Goal: Task Accomplishment & Management: Complete application form

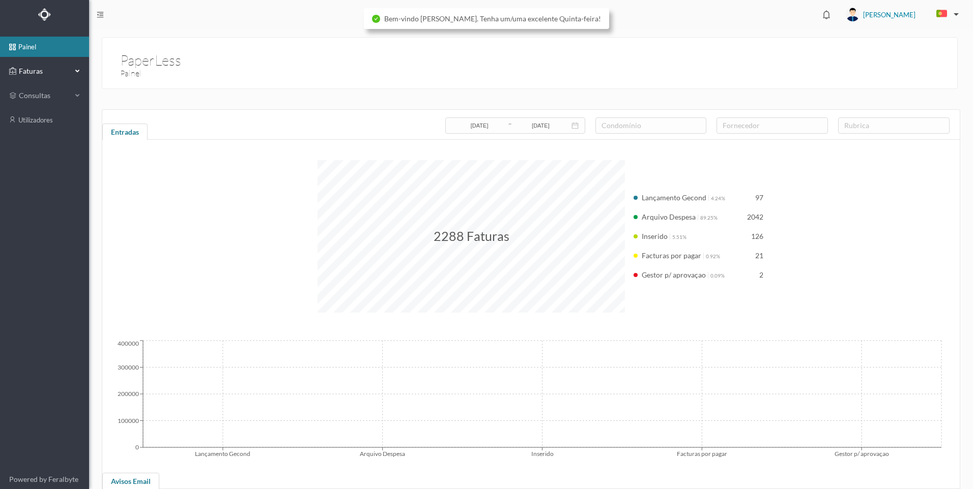
click at [73, 65] on div "Faturas" at bounding box center [44, 71] width 89 height 20
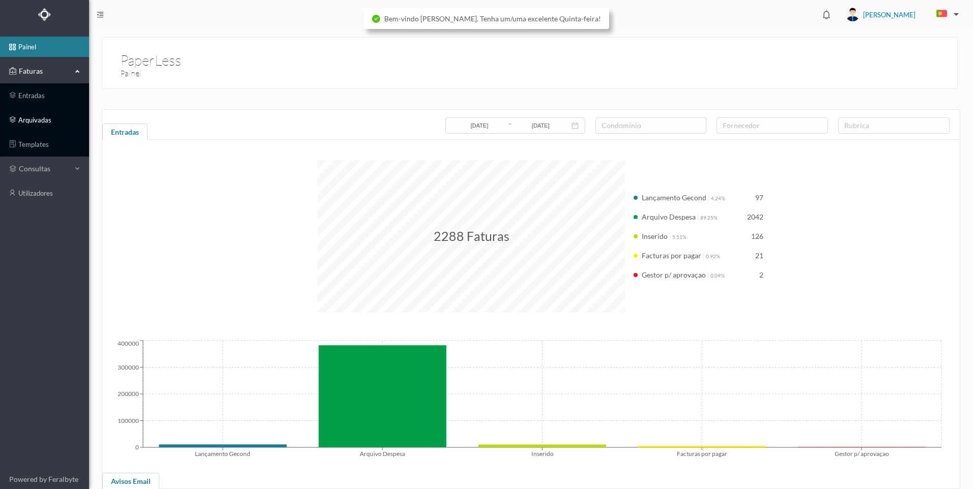
click at [52, 121] on link "arquivadas" at bounding box center [44, 120] width 89 height 20
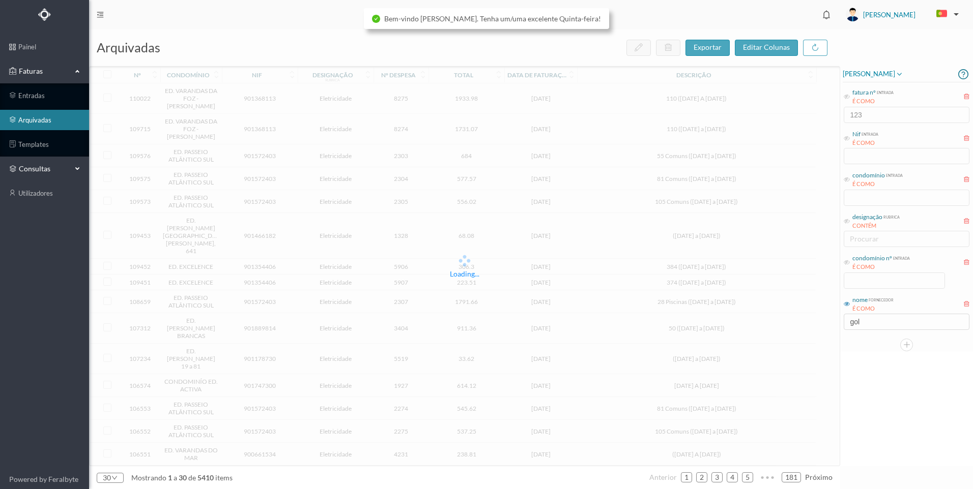
click at [47, 167] on span "consultas" at bounding box center [44, 169] width 51 height 10
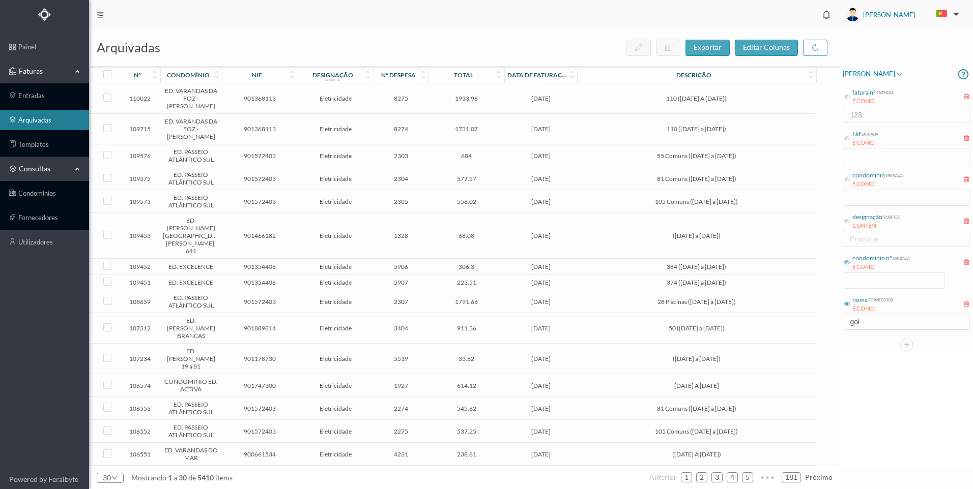
click at [849, 262] on icon at bounding box center [846, 262] width 6 height 6
drag, startPoint x: 859, startPoint y: 282, endPoint x: 904, endPoint y: 284, distance: 45.3
click at [860, 282] on input at bounding box center [894, 280] width 100 height 15
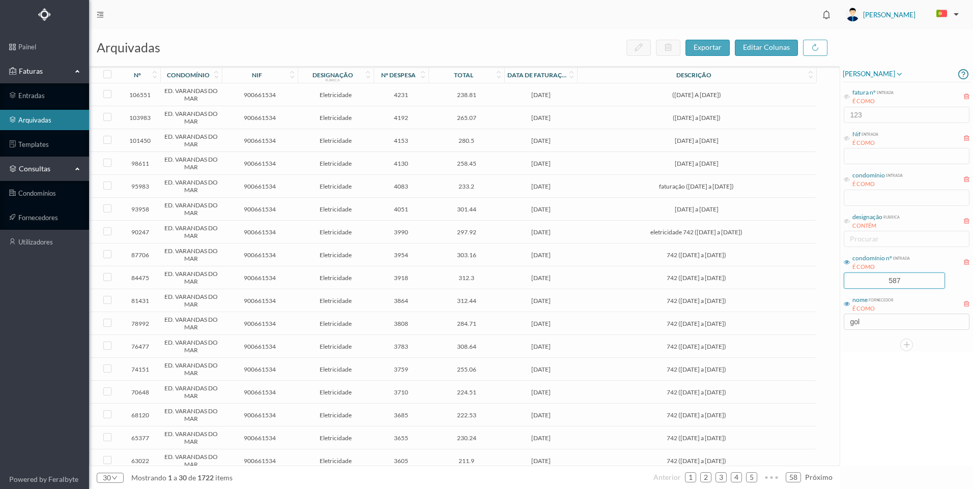
type input "587"
drag, startPoint x: 837, startPoint y: 327, endPoint x: 861, endPoint y: 332, distance: 24.6
click at [837, 326] on div "arquivadas exportar editar colunas nº condomínio nif designação rubrica nº desp…" at bounding box center [531, 260] width 884 height 460
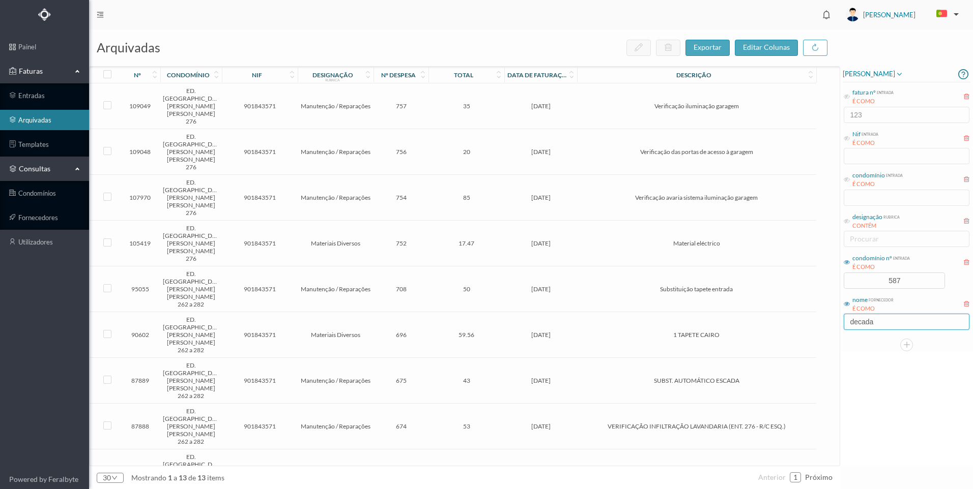
type input "decada"
click at [571, 148] on span "[DATE]" at bounding box center [541, 152] width 68 height 8
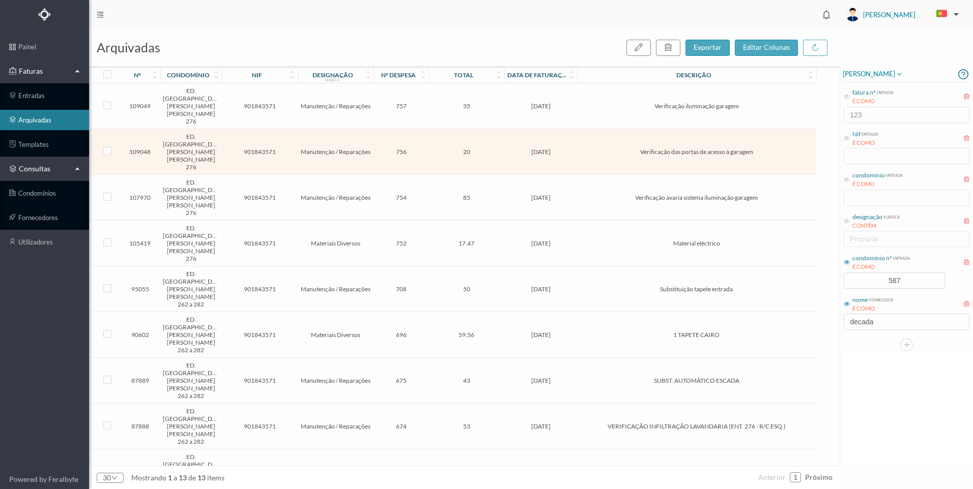
click at [571, 148] on span "[DATE]" at bounding box center [541, 152] width 68 height 8
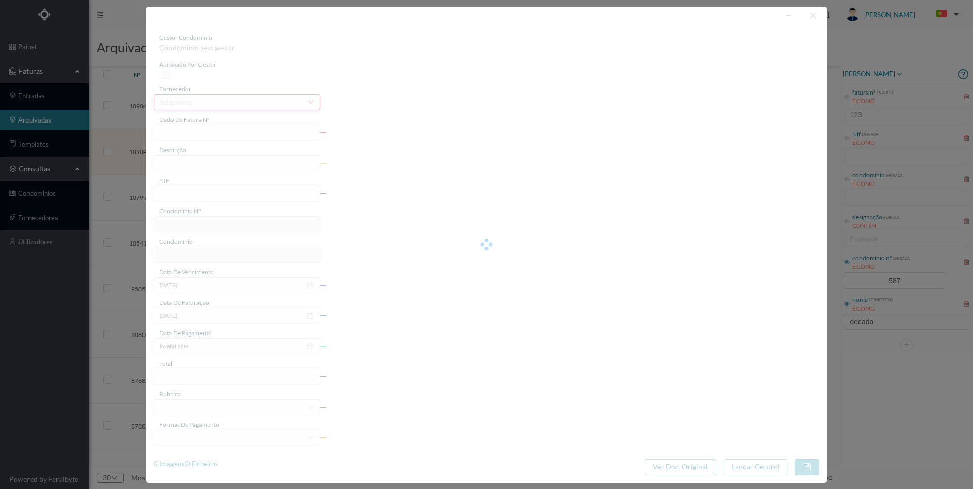
type input "FT 2025A1/1152"
type input "Verificação das portas de acesso à garagem"
type input "901843571"
type input "[DATE]"
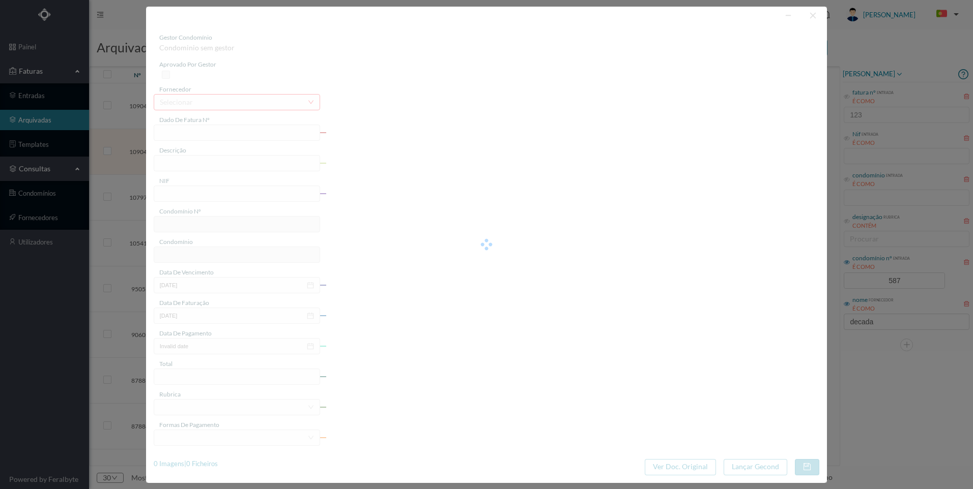
type input "[DATE]"
type input "20.00"
type input "587"
type input "ED. [GEOGRAPHIC_DATA][PERSON_NAME] [PERSON_NAME] 276"
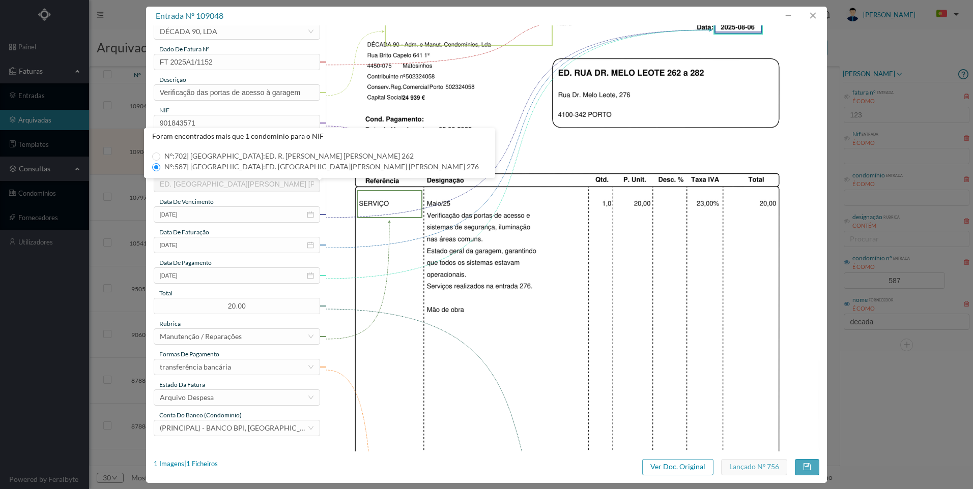
scroll to position [29, 0]
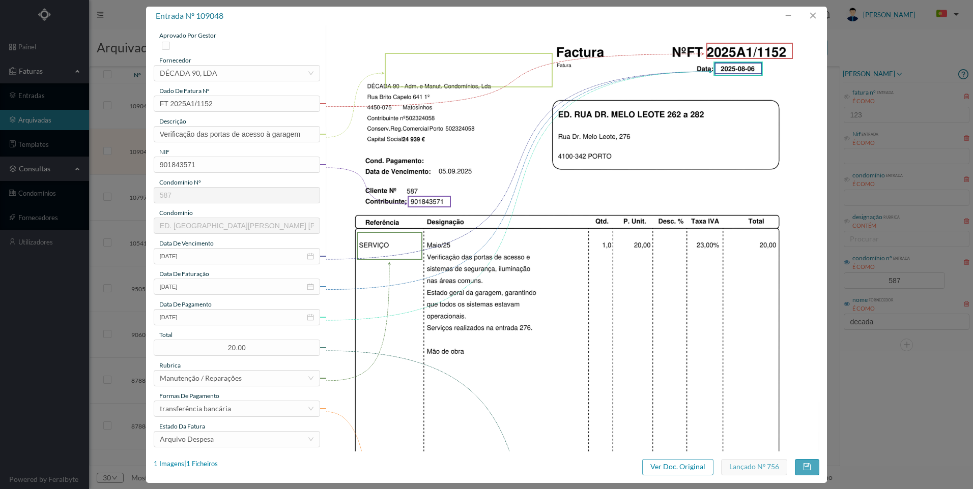
click at [460, 266] on img at bounding box center [572, 353] width 493 height 698
drag, startPoint x: 434, startPoint y: 254, endPoint x: 424, endPoint y: 256, distance: 10.4
click at [434, 254] on img at bounding box center [572, 353] width 493 height 698
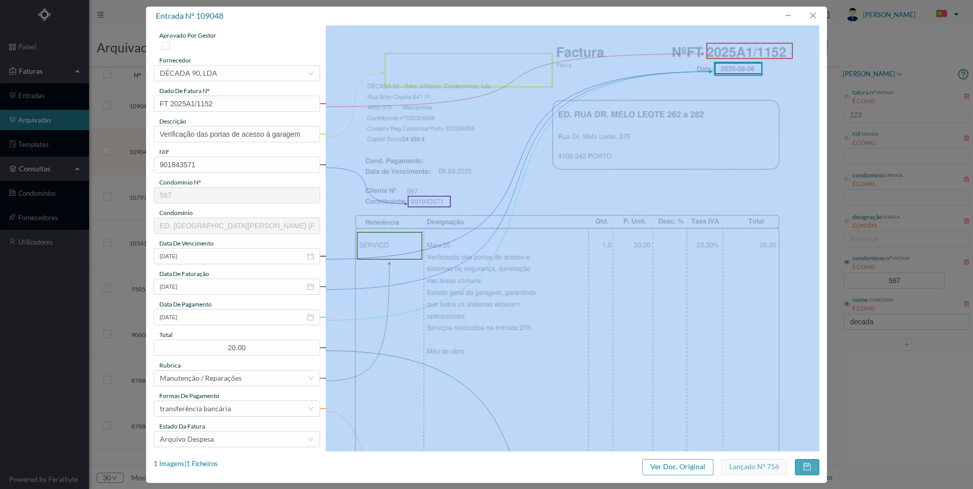
drag, startPoint x: 421, startPoint y: 252, endPoint x: 478, endPoint y: 283, distance: 64.6
click at [478, 283] on div at bounding box center [572, 353] width 493 height 698
drag, startPoint x: 478, startPoint y: 283, endPoint x: 506, endPoint y: 287, distance: 28.9
click at [506, 287] on img at bounding box center [572, 353] width 493 height 698
click at [485, 285] on img at bounding box center [572, 353] width 493 height 698
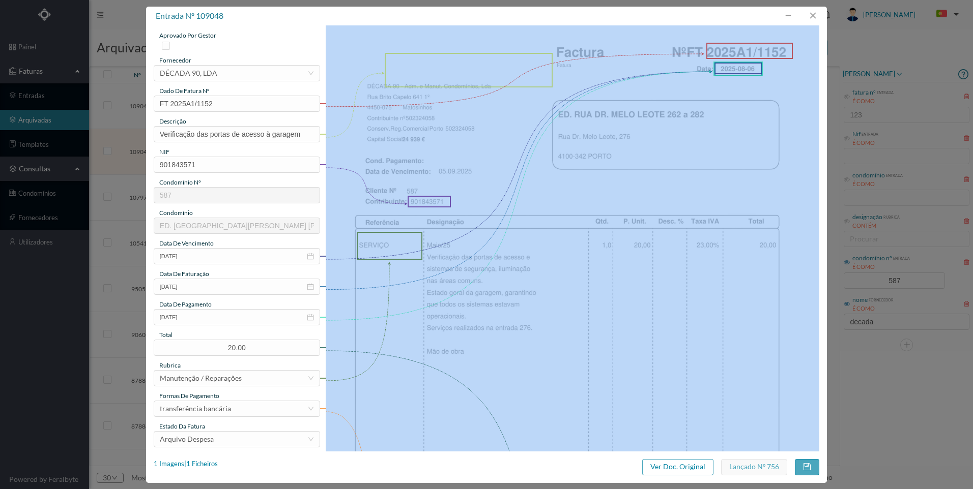
click at [489, 273] on img at bounding box center [572, 353] width 493 height 698
drag, startPoint x: 491, startPoint y: 351, endPoint x: 498, endPoint y: 356, distance: 7.9
click at [492, 351] on img at bounding box center [572, 353] width 493 height 698
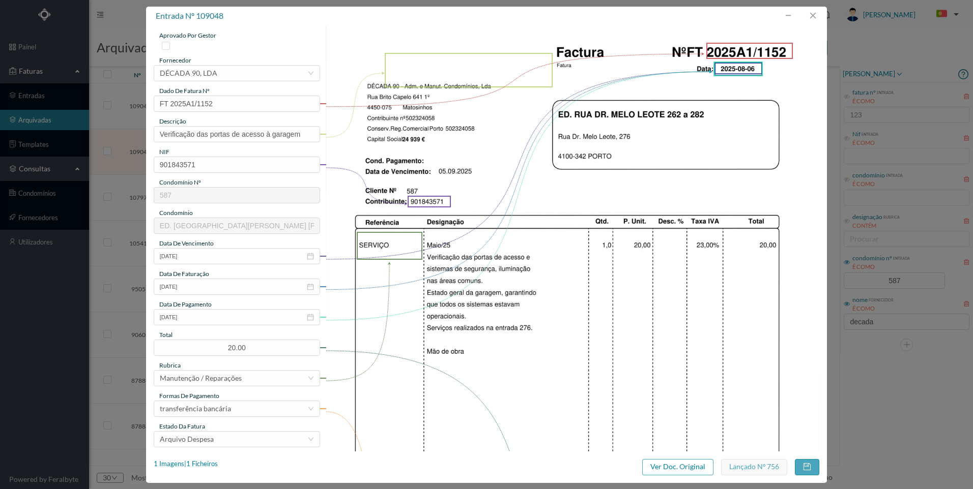
click at [880, 385] on div "entrada nº 109048 gestor condomínio [PERSON_NAME] aprovado por gestor fornecedo…" at bounding box center [486, 244] width 973 height 489
click at [916, 370] on div "entrada nº 109048 gestor condomínio [PERSON_NAME] aprovado por gestor fornecedo…" at bounding box center [486, 244] width 973 height 489
click at [914, 369] on div "entrada nº 109048 gestor condomínio [PERSON_NAME] aprovado por gestor fornecedo…" at bounding box center [486, 244] width 973 height 489
click at [881, 419] on div "entrada nº 109048 gestor condomínio [PERSON_NAME] aprovado por gestor fornecedo…" at bounding box center [486, 244] width 973 height 489
drag, startPoint x: 816, startPoint y: 18, endPoint x: 811, endPoint y: 32, distance: 15.3
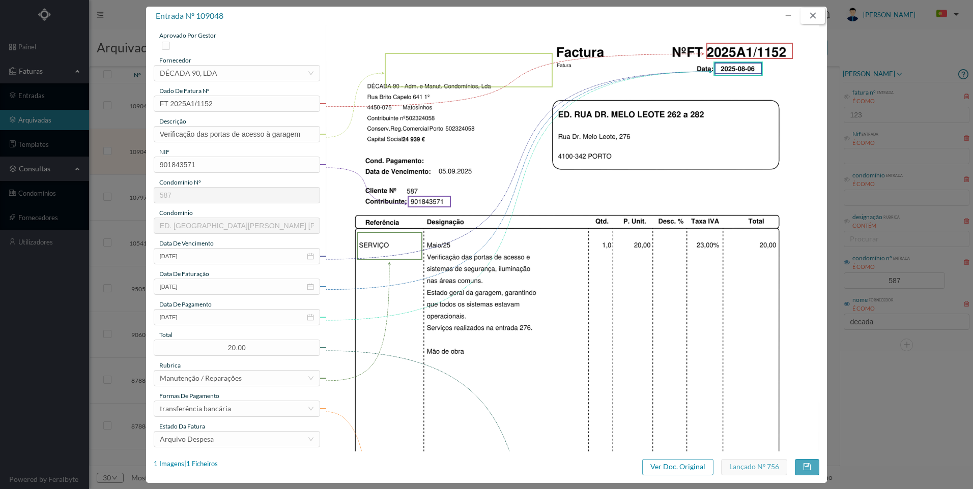
click at [816, 18] on button "button" at bounding box center [812, 16] width 24 height 16
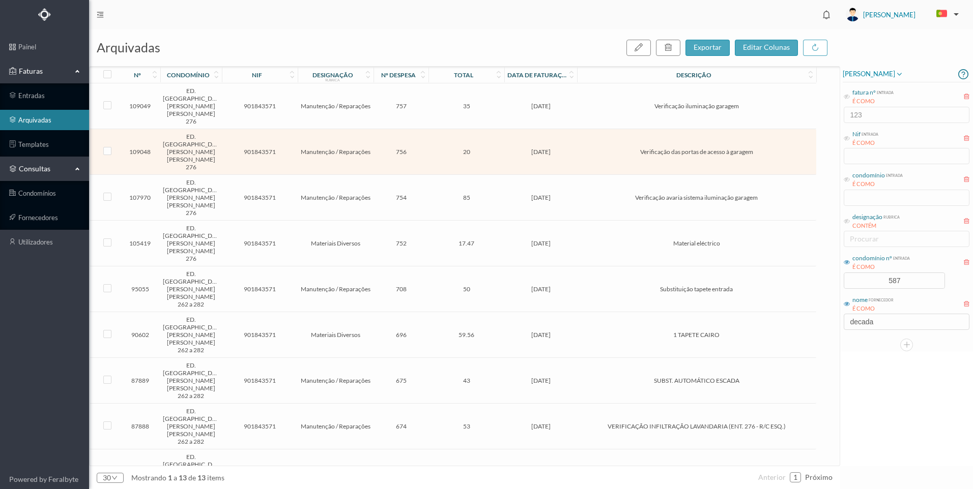
click at [534, 148] on span "[DATE]" at bounding box center [541, 152] width 68 height 8
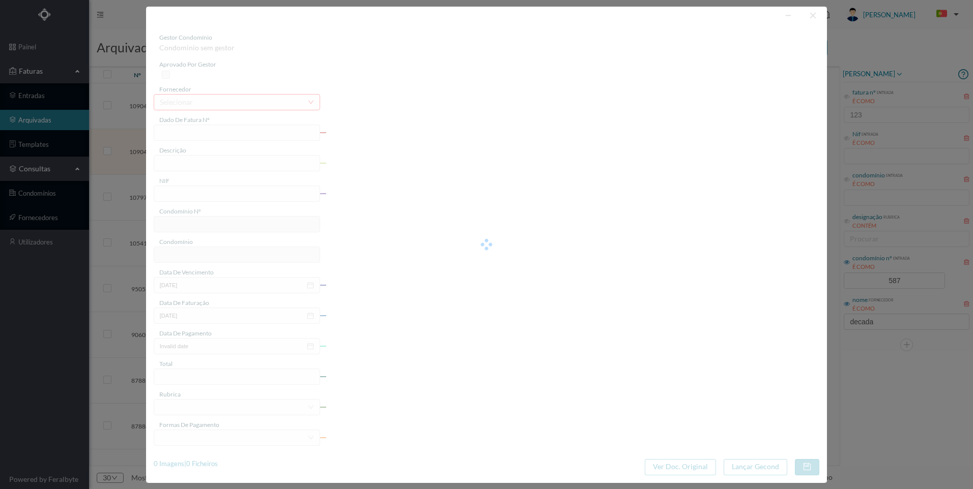
type input "FT 2025A1/1152"
type input "Verificação das portas de acesso à garagem"
type input "901843571"
type input "[DATE]"
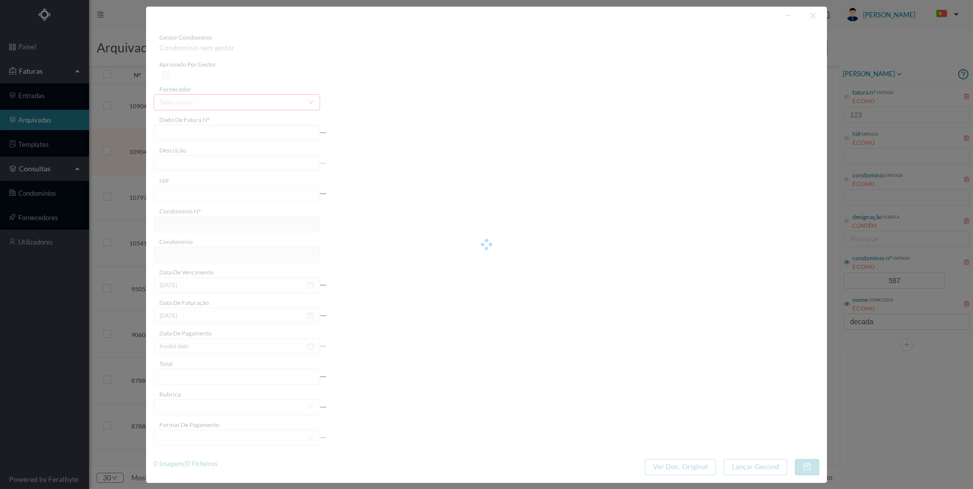
type input "[DATE]"
type input "20.00"
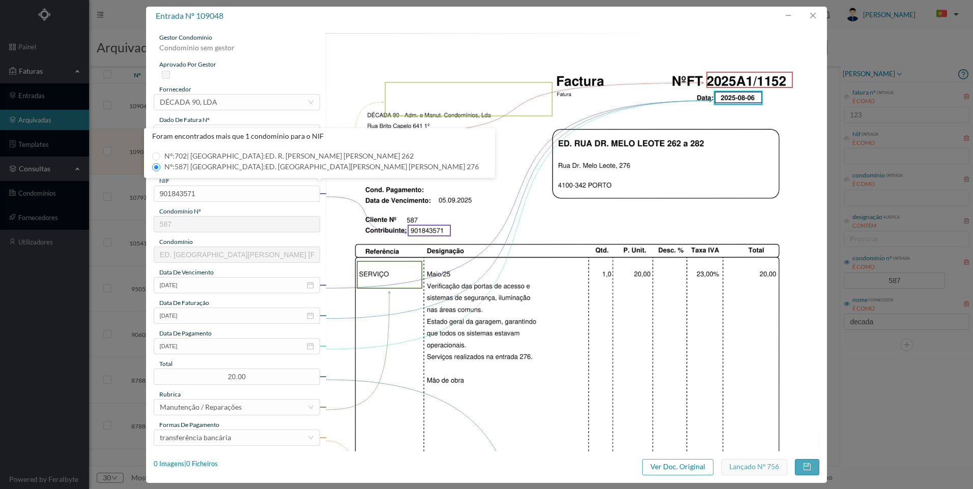
type input "587"
type input "ED. [GEOGRAPHIC_DATA][PERSON_NAME] [PERSON_NAME] 276"
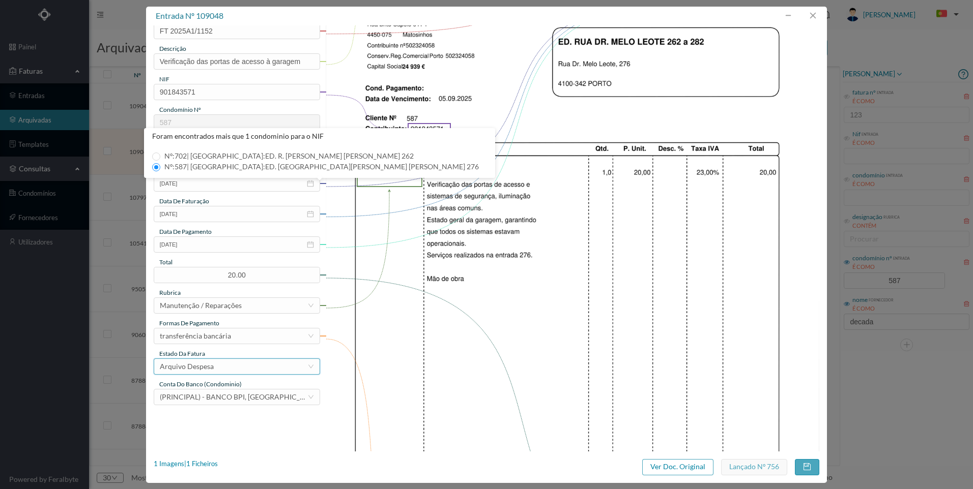
scroll to position [51, 0]
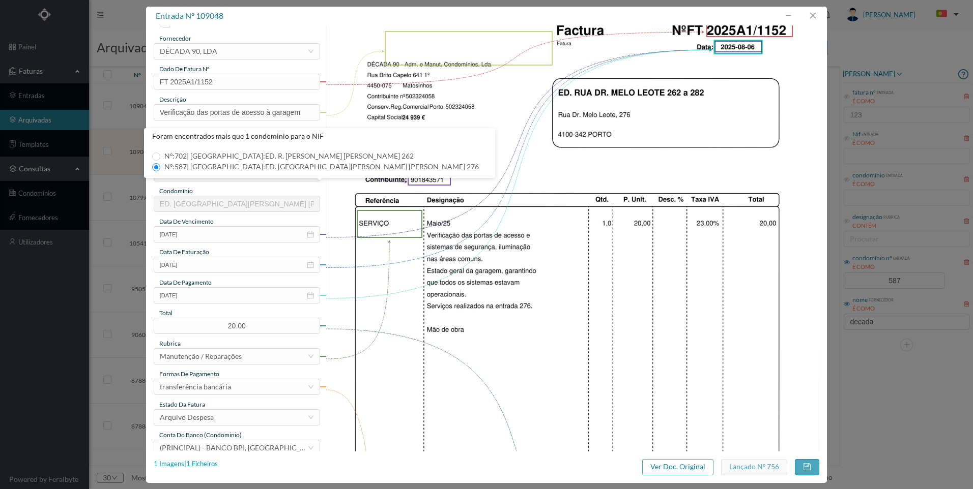
click at [200, 466] on div "1 Imagens | 1 Ficheiros" at bounding box center [186, 464] width 64 height 10
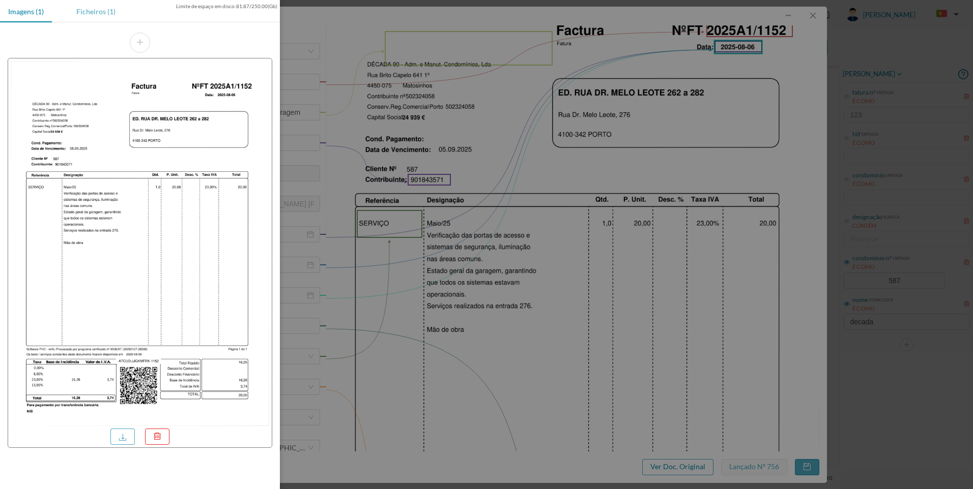
click at [94, 14] on div "Ficheiros (1)" at bounding box center [95, 11] width 55 height 23
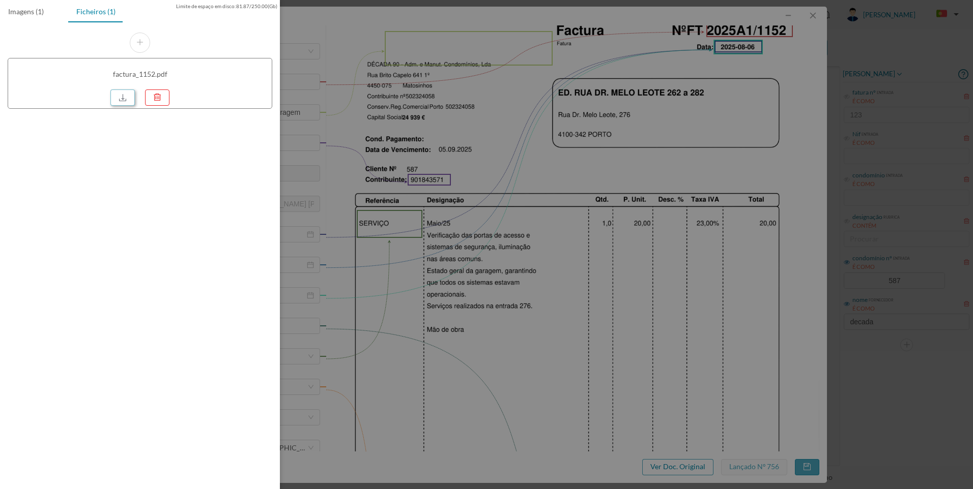
drag, startPoint x: 122, startPoint y: 97, endPoint x: 127, endPoint y: 127, distance: 30.9
click at [123, 98] on link at bounding box center [122, 98] width 24 height 16
click at [554, 76] on div at bounding box center [486, 244] width 973 height 489
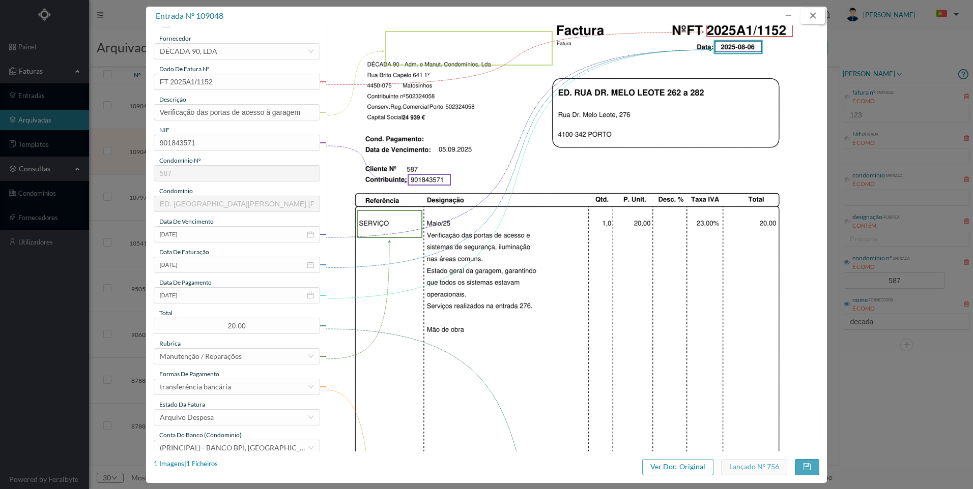
click at [816, 18] on button "button" at bounding box center [812, 16] width 24 height 16
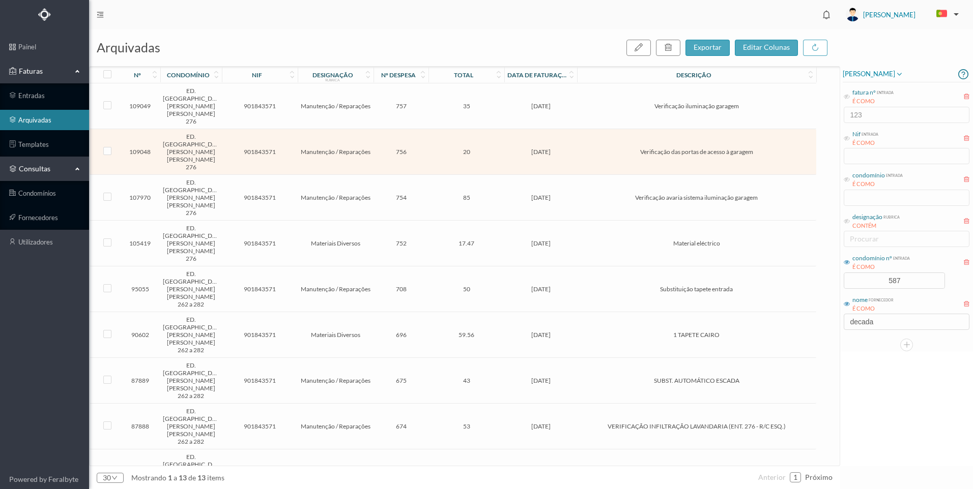
click at [533, 194] on span "[DATE]" at bounding box center [541, 198] width 68 height 8
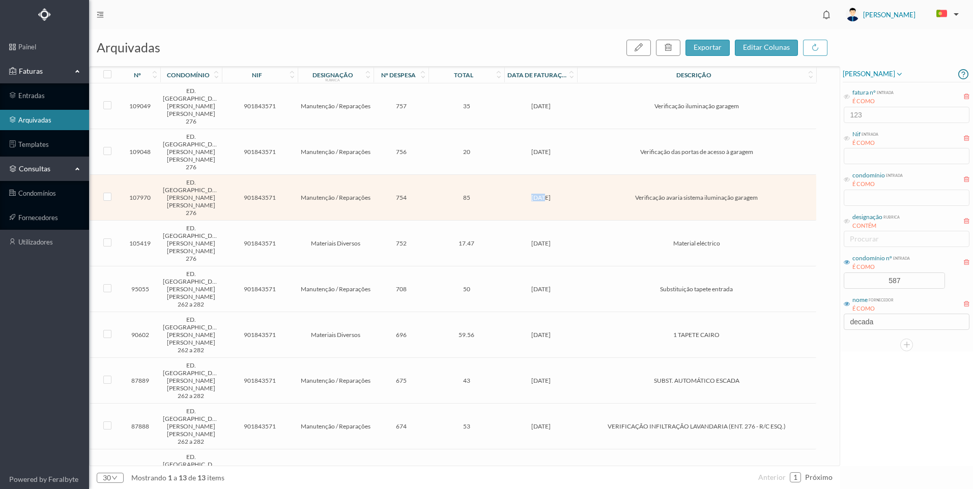
click at [533, 194] on span "[DATE]" at bounding box center [541, 198] width 68 height 8
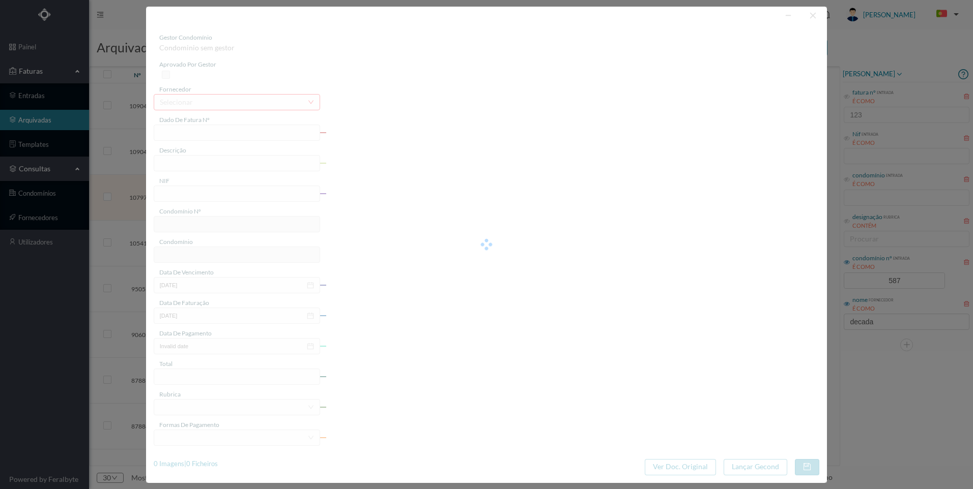
type input "FT 2025A1/994"
type input "Verificação avaria sistema iluminação garagem"
type input "901843571"
type input "[DATE]"
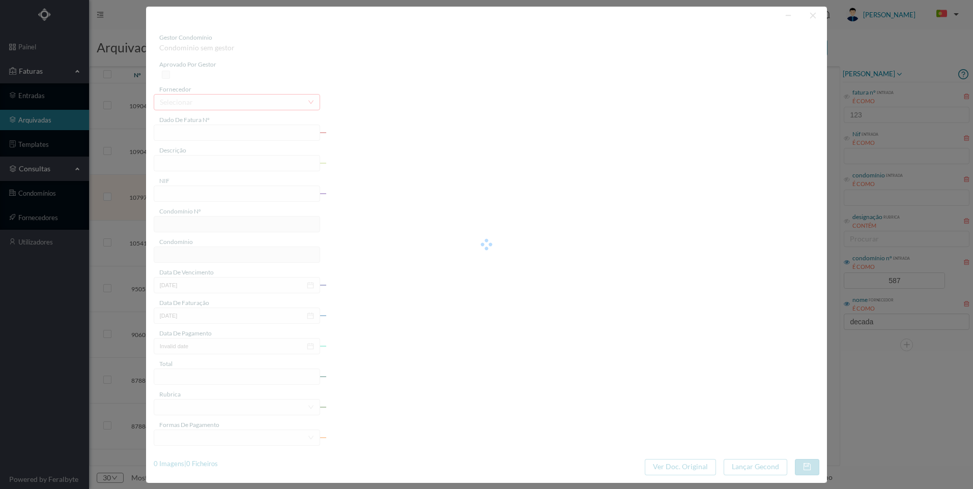
type input "[DATE]"
type input "85.00"
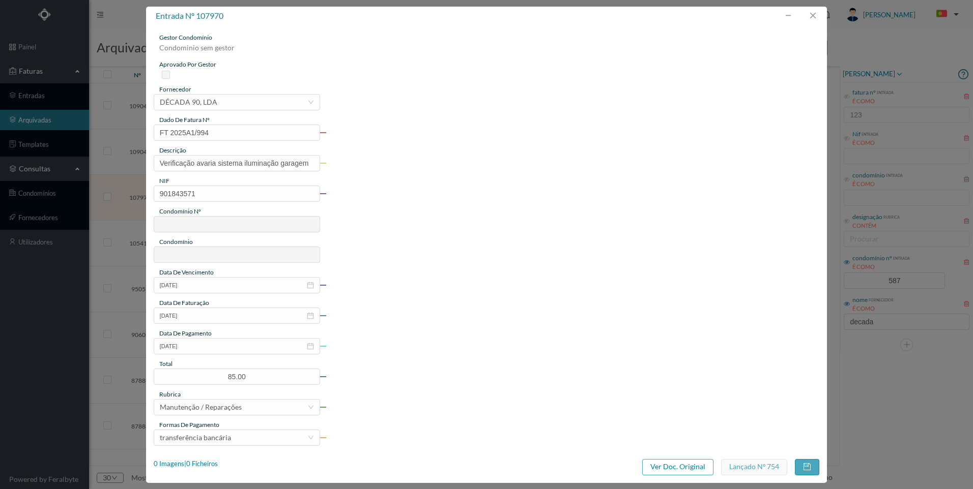
type input "587"
type input "ED. [GEOGRAPHIC_DATA][PERSON_NAME] [PERSON_NAME] 276"
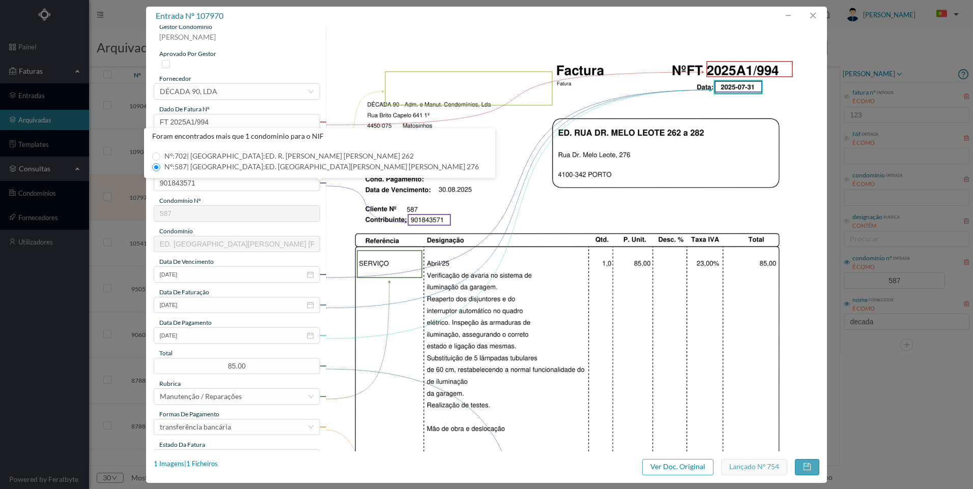
scroll to position [0, 0]
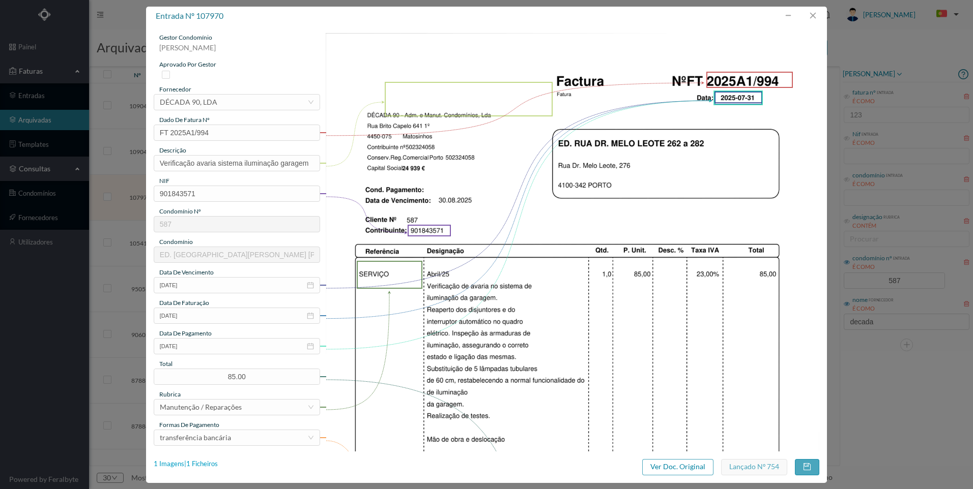
click at [200, 463] on div "1 Imagens | 1 Ficheiros" at bounding box center [186, 464] width 64 height 10
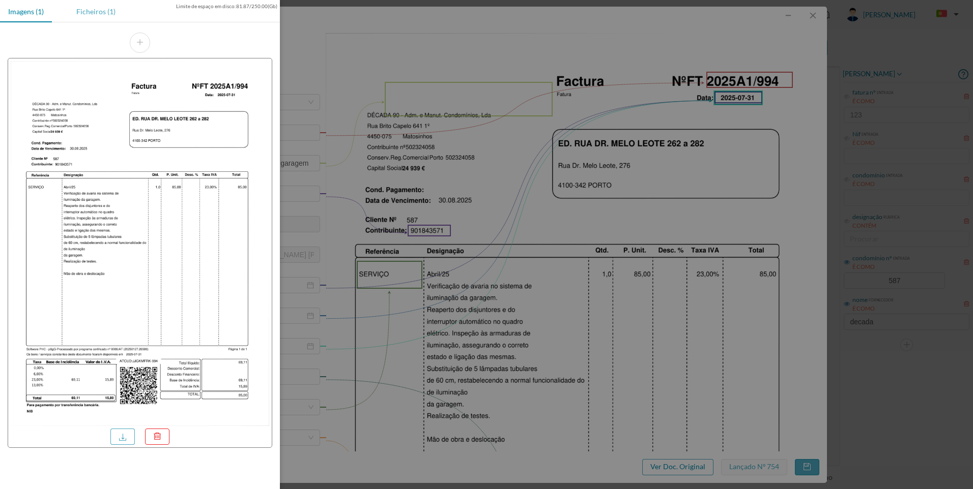
click at [105, 6] on div "Ficheiros (1)" at bounding box center [95, 11] width 55 height 23
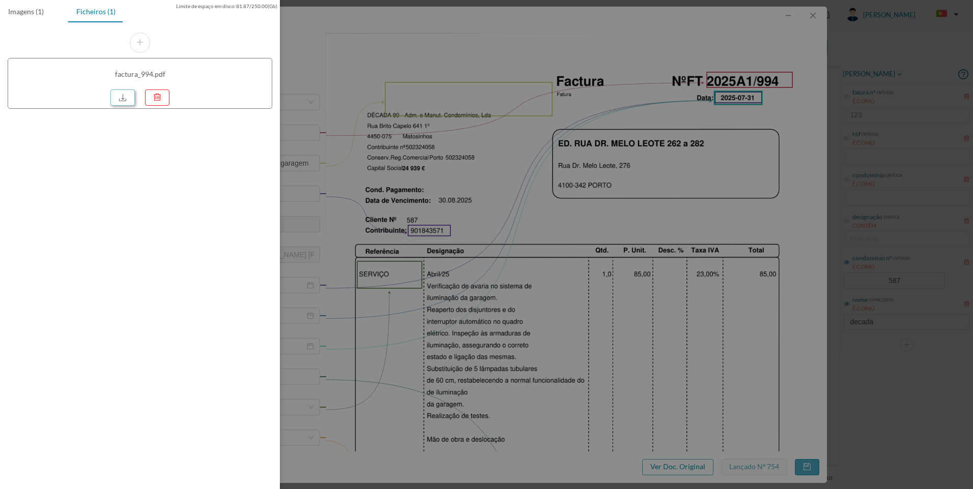
click at [123, 102] on link at bounding box center [122, 98] width 24 height 16
drag, startPoint x: 428, startPoint y: 148, endPoint x: 445, endPoint y: 141, distance: 17.6
click at [431, 148] on div at bounding box center [486, 244] width 973 height 489
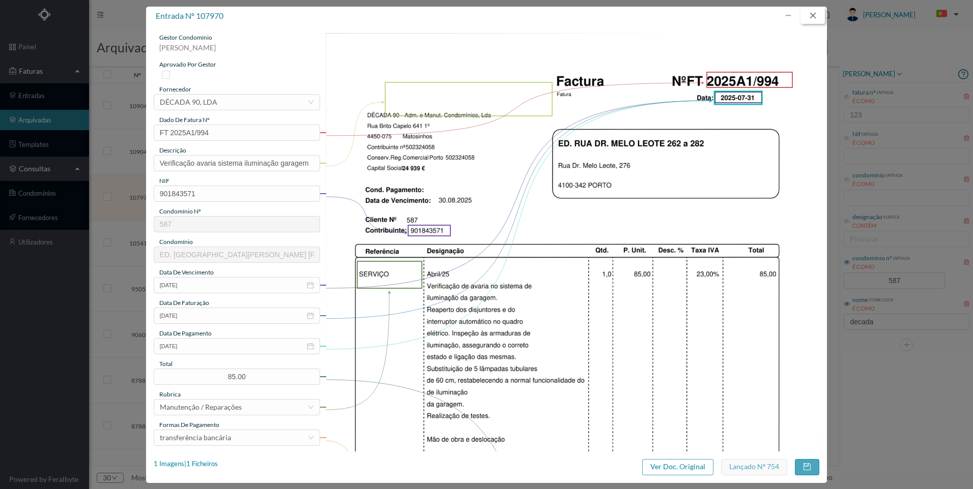
click at [816, 18] on button "button" at bounding box center [812, 16] width 24 height 16
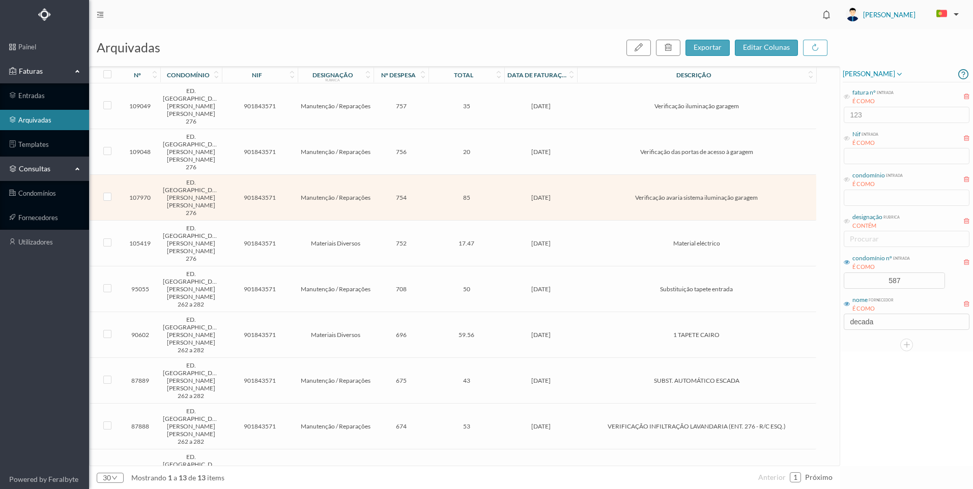
click at [472, 102] on span "35" at bounding box center [466, 106] width 71 height 8
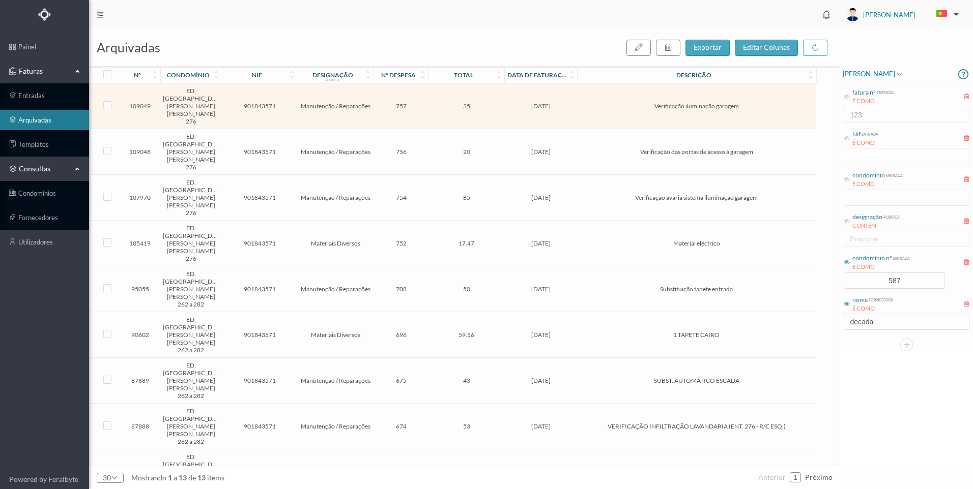
click at [463, 102] on span "35" at bounding box center [466, 106] width 71 height 8
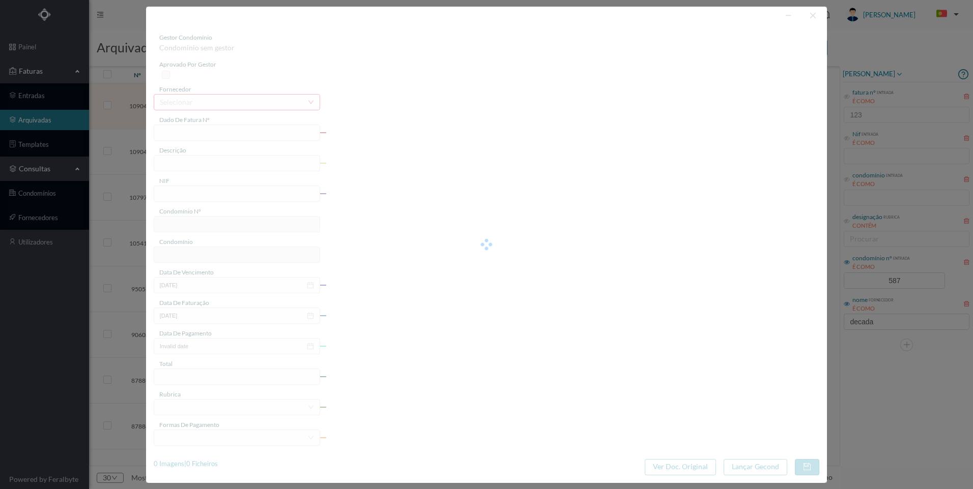
type input "FT 2025A1/1153"
type input "Verificação iluminação garagem"
type input "901843571"
type input "[DATE]"
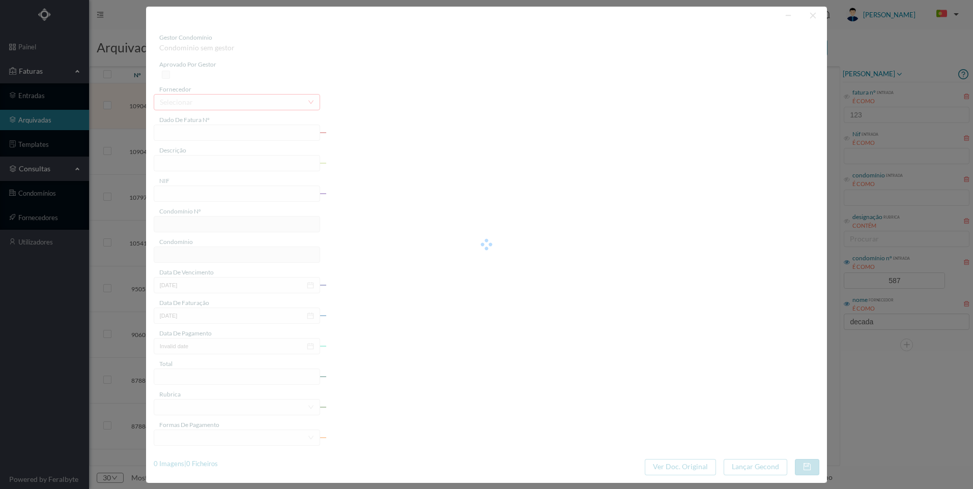
type input "[DATE]"
type input "35.00"
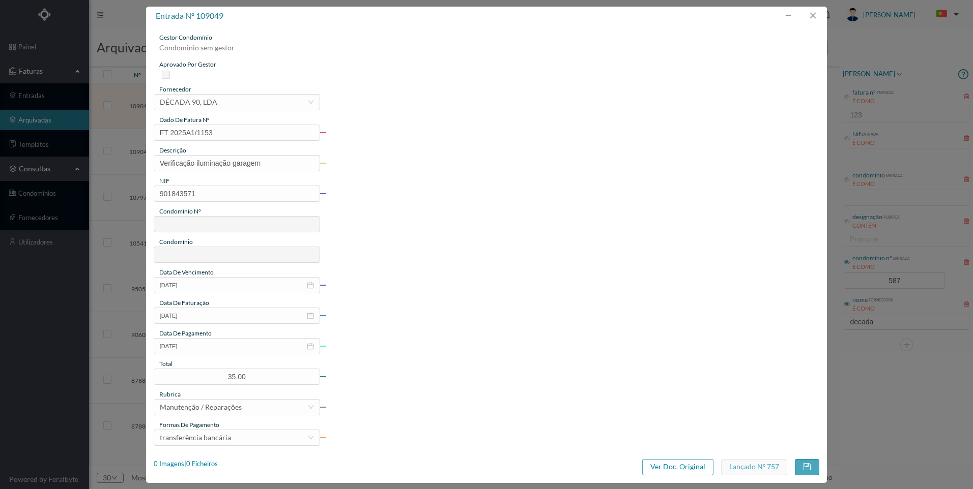
type input "587"
type input "ED. [GEOGRAPHIC_DATA][PERSON_NAME] [PERSON_NAME] 276"
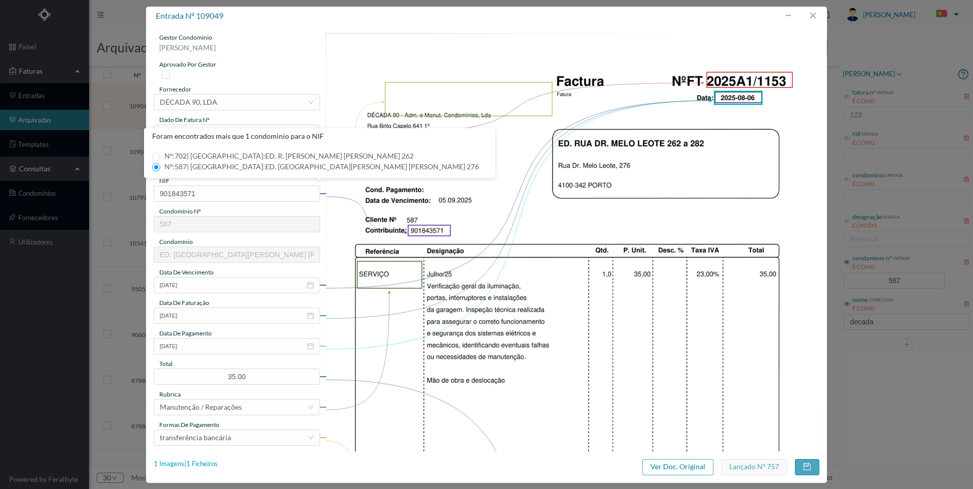
click at [200, 466] on div "1 Imagens | 1 Ficheiros" at bounding box center [186, 464] width 64 height 10
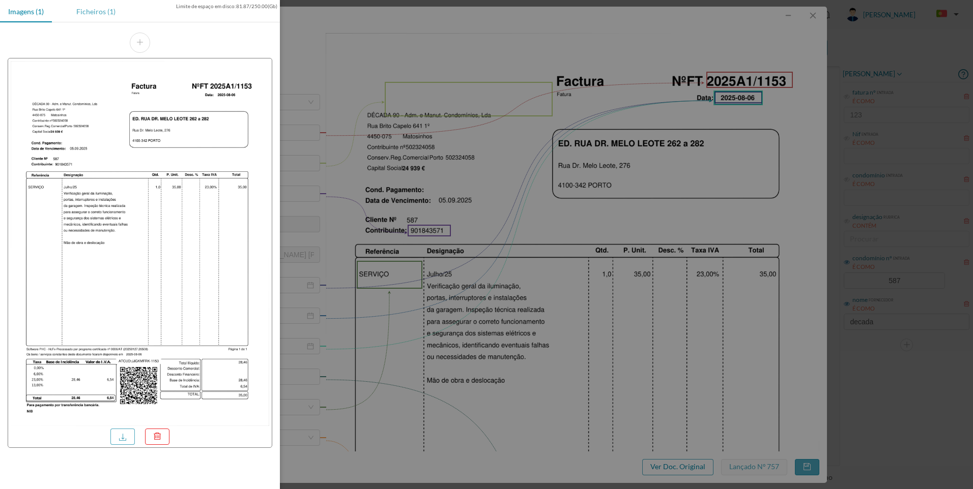
click at [100, 20] on div "Ficheiros (1)" at bounding box center [95, 11] width 55 height 23
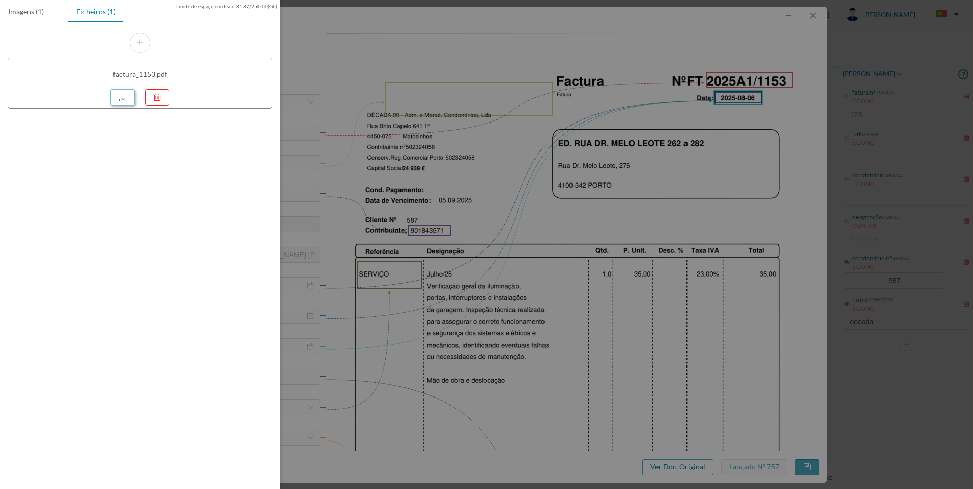
click at [124, 97] on link at bounding box center [122, 98] width 24 height 16
click at [793, 149] on div at bounding box center [486, 244] width 973 height 489
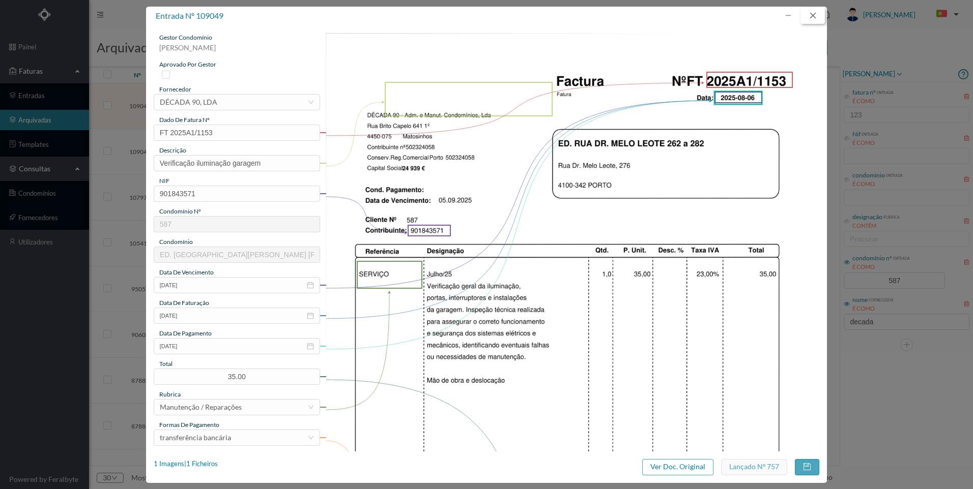
click at [811, 14] on button "button" at bounding box center [812, 16] width 24 height 16
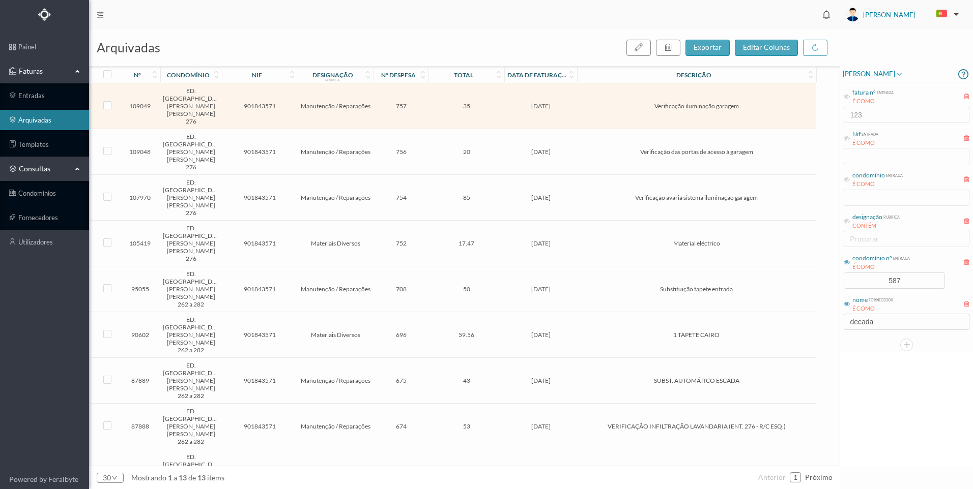
click at [481, 240] on span "17.47" at bounding box center [466, 244] width 71 height 8
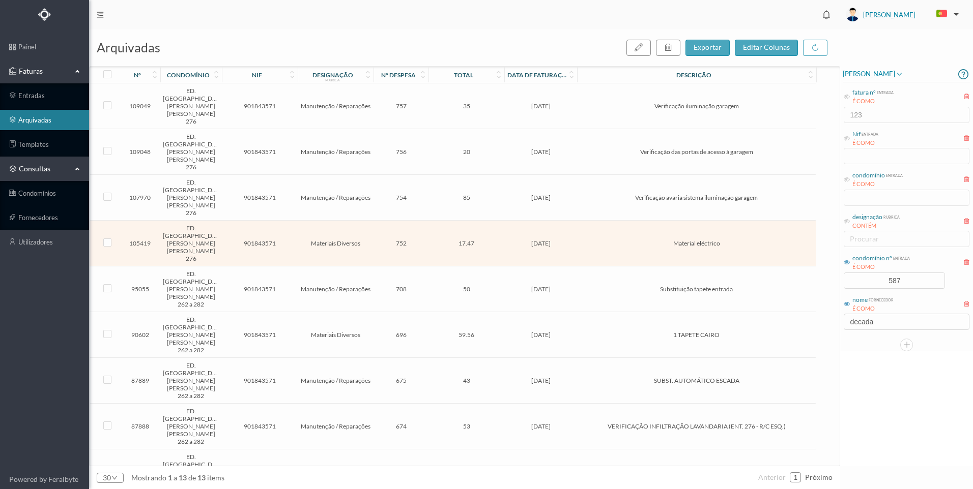
click at [481, 240] on span "17.47" at bounding box center [466, 244] width 71 height 8
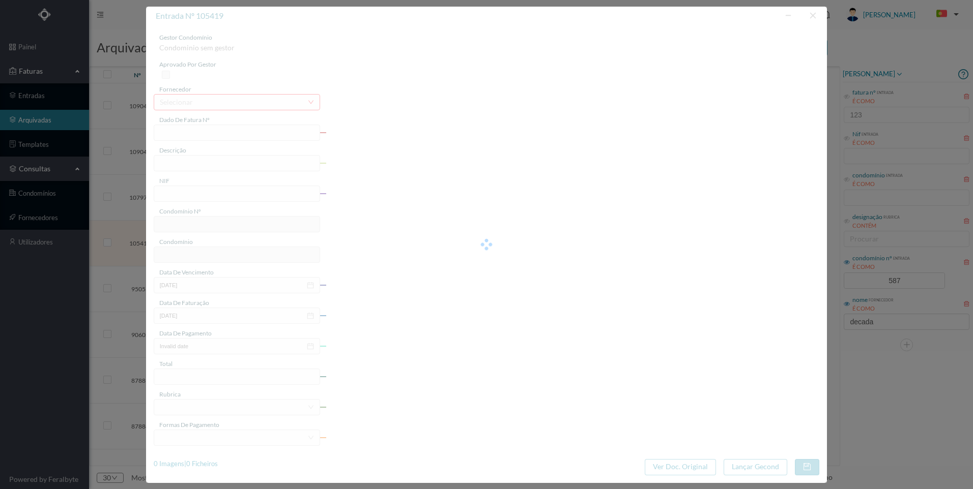
type input "FT 2025A1/714"
type input "Material eléctrico"
type input "901843571"
type input "[DATE]"
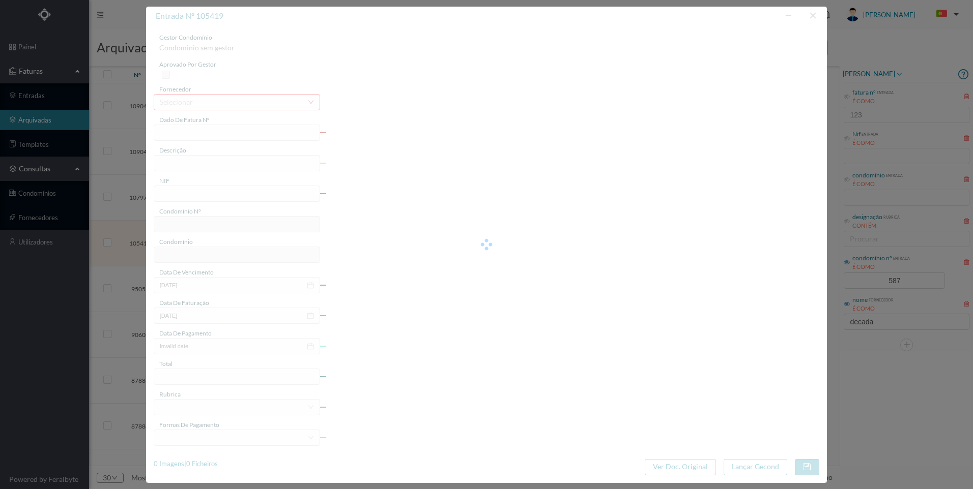
type input "[DATE]"
type input "17.47"
type input "587"
type input "ED. [GEOGRAPHIC_DATA][PERSON_NAME] [PERSON_NAME] 276"
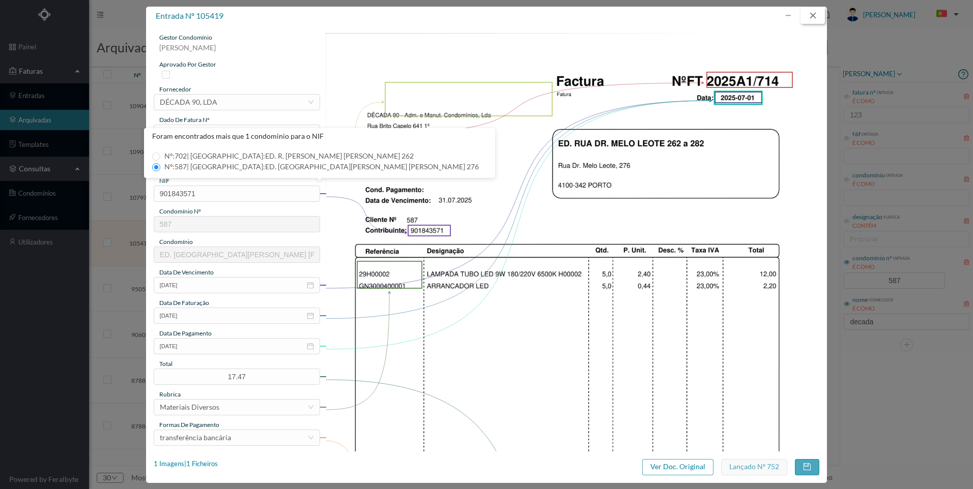
click at [818, 14] on button "button" at bounding box center [812, 16] width 24 height 16
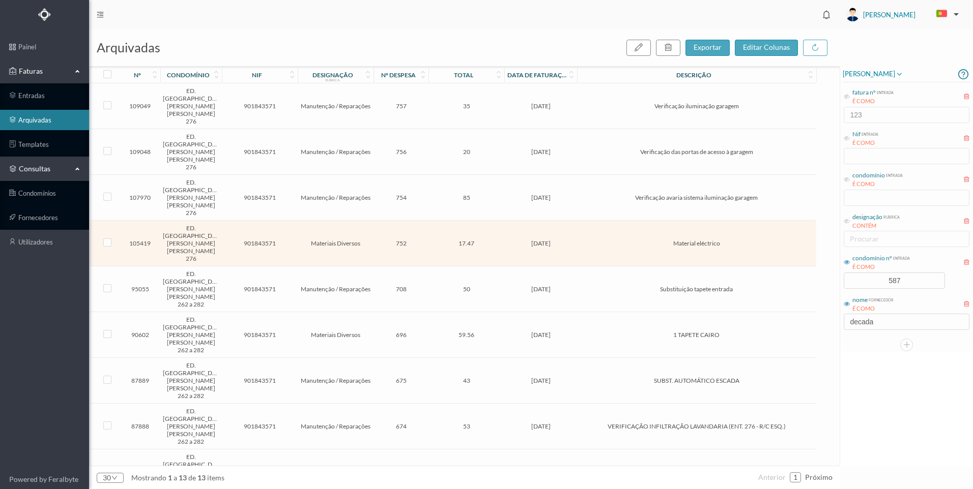
click at [527, 469] on span "[DATE]" at bounding box center [541, 473] width 68 height 8
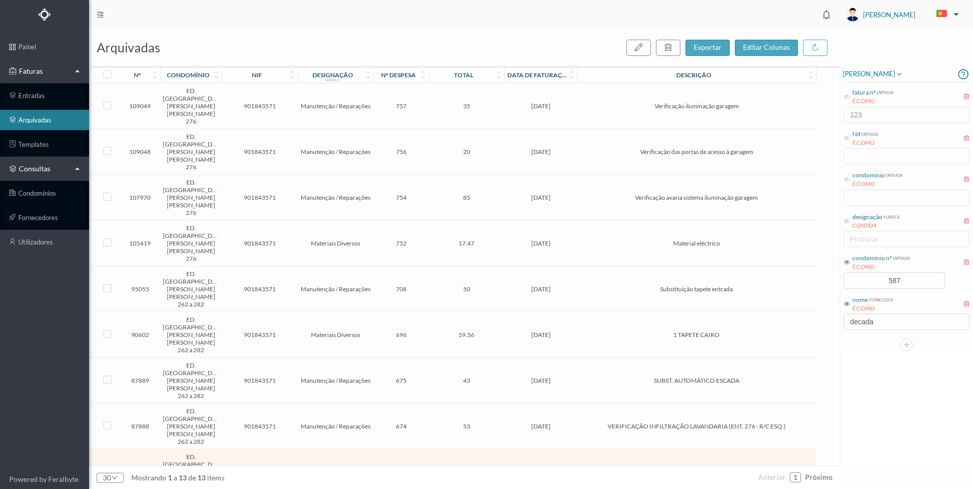
click at [527, 469] on span "[DATE]" at bounding box center [541, 473] width 68 height 8
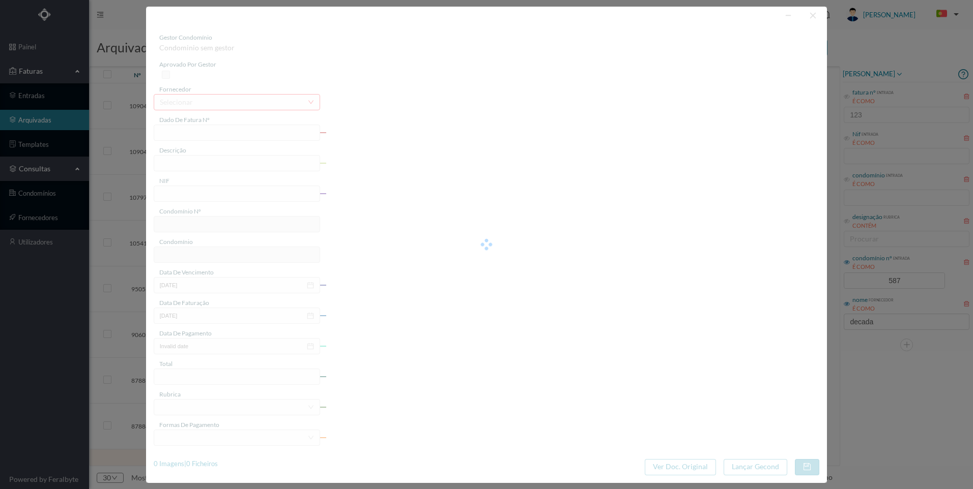
type input "FT 2024A1/1380"
type input "Material eléctrico"
type input "901843571"
type input "[DATE]"
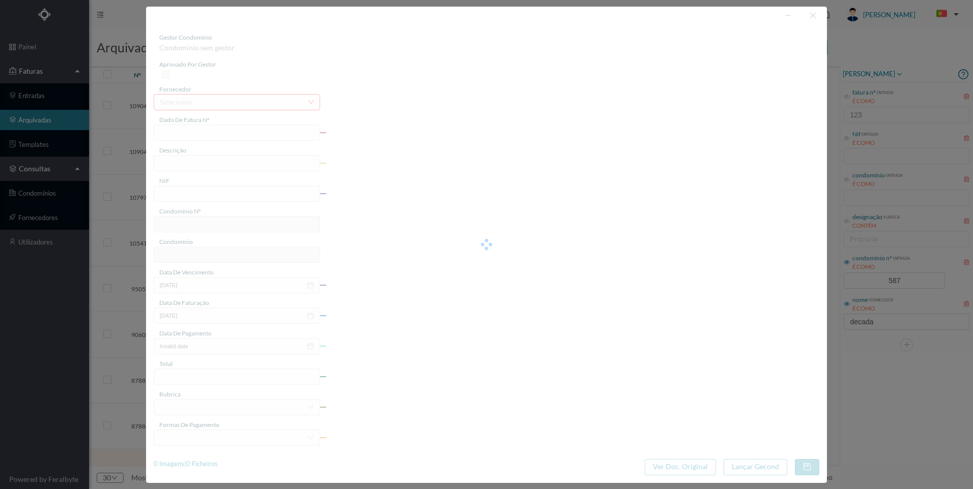
type input "[DATE]"
type input "28.70"
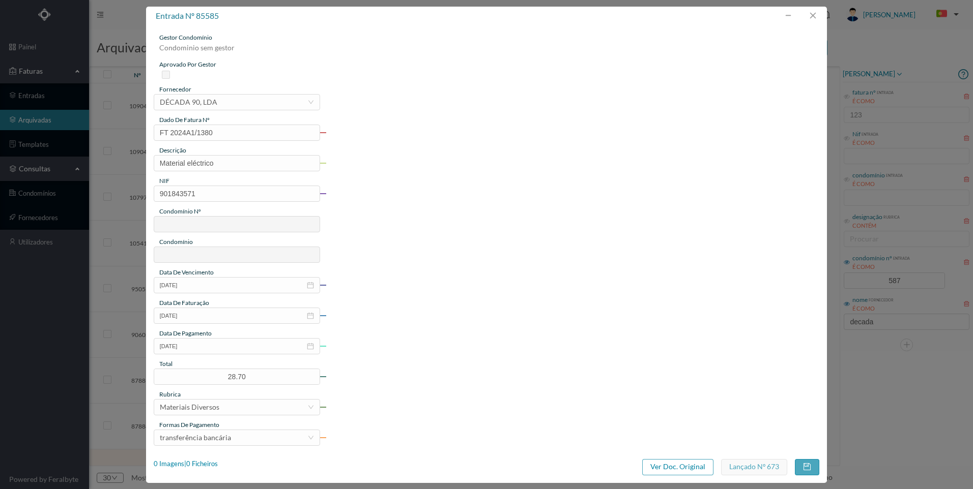
type input "702"
type input "ED. R. [PERSON_NAME] [PERSON_NAME] 262"
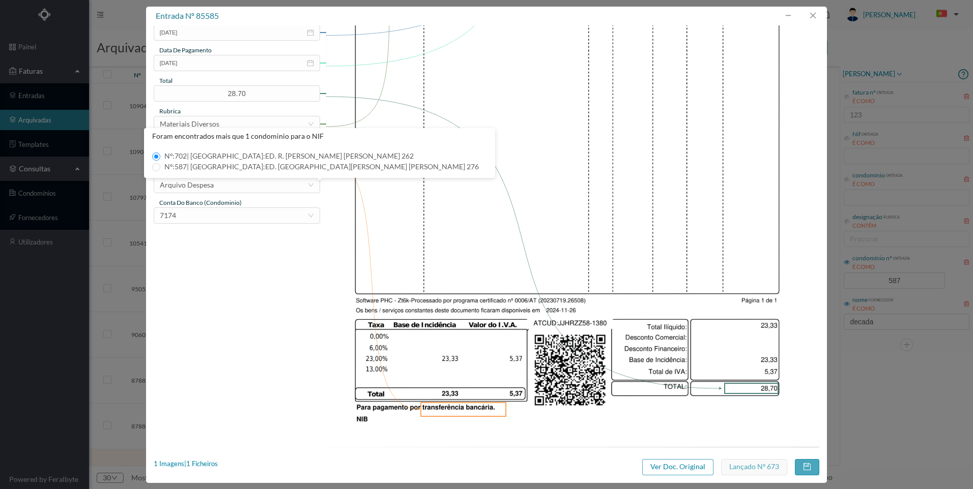
scroll to position [80, 0]
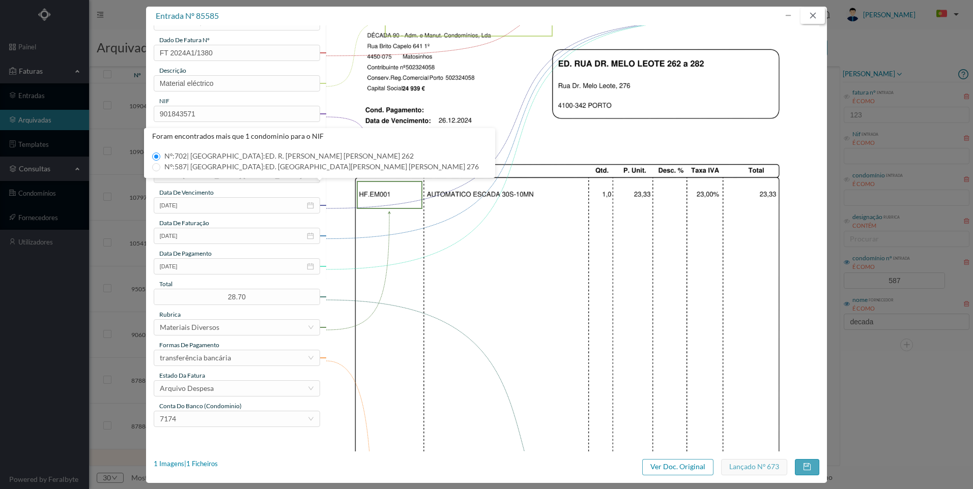
click at [811, 16] on button "button" at bounding box center [812, 16] width 24 height 16
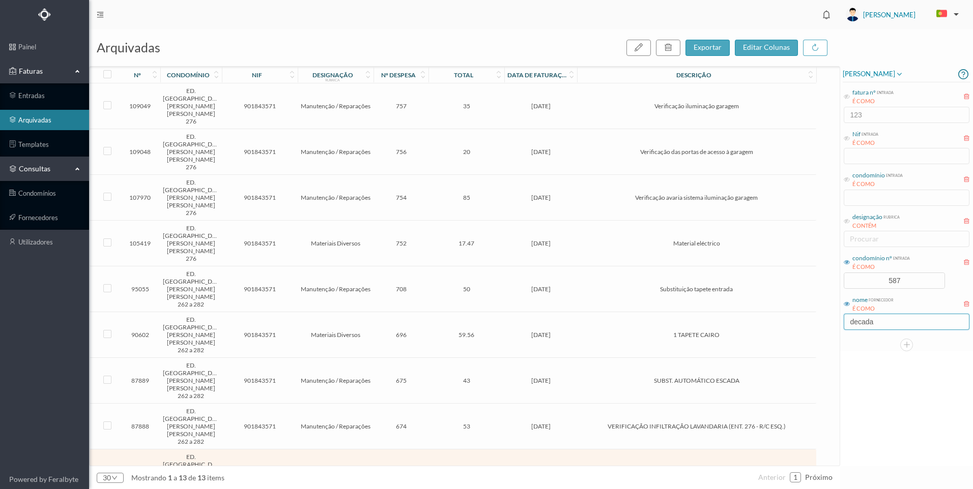
drag, startPoint x: 888, startPoint y: 321, endPoint x: 842, endPoint y: 318, distance: 46.4
click at [842, 318] on div "[PERSON_NAME] fatura nº entrada É COMO 123 Nif entrada É COMO condomínio entrad…" at bounding box center [906, 208] width 133 height 285
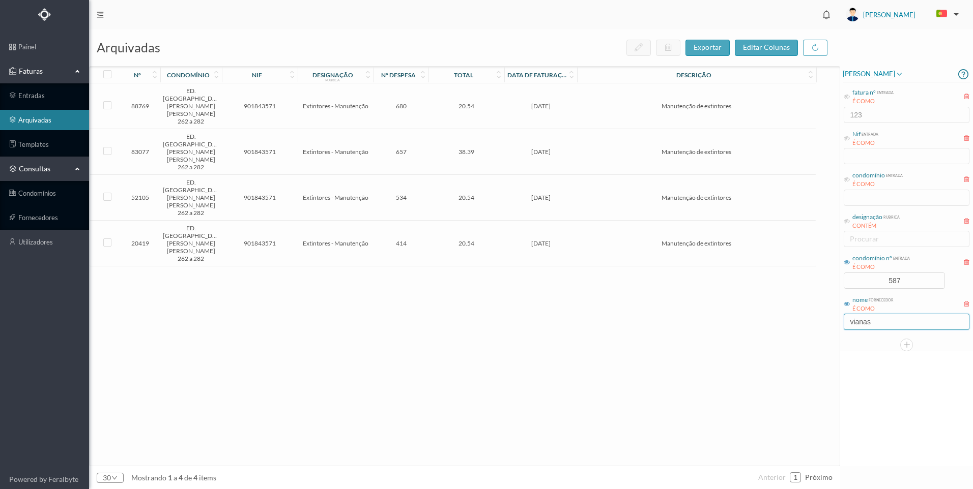
type input "vianas"
click at [553, 148] on span "[DATE]" at bounding box center [541, 152] width 68 height 8
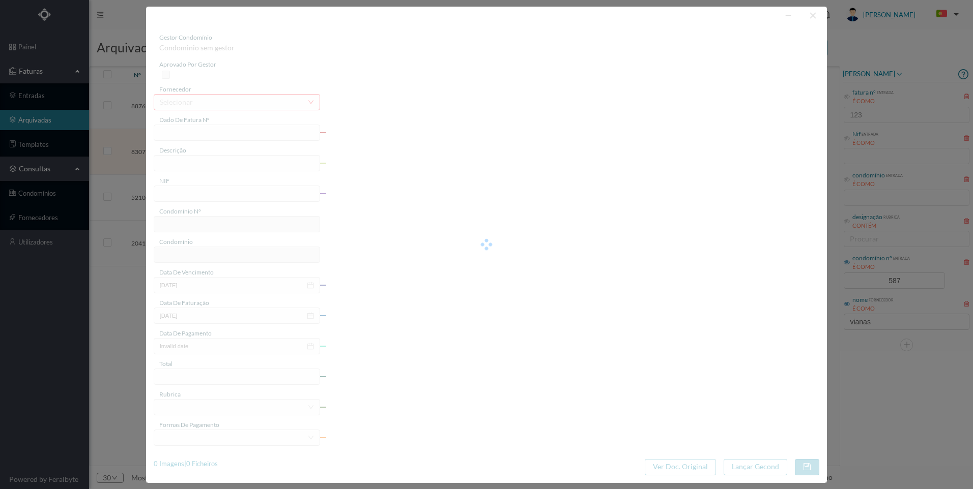
type input "FV2405809"
type input "Manutenção de extintores"
type input "901843571"
type input "[DATE]"
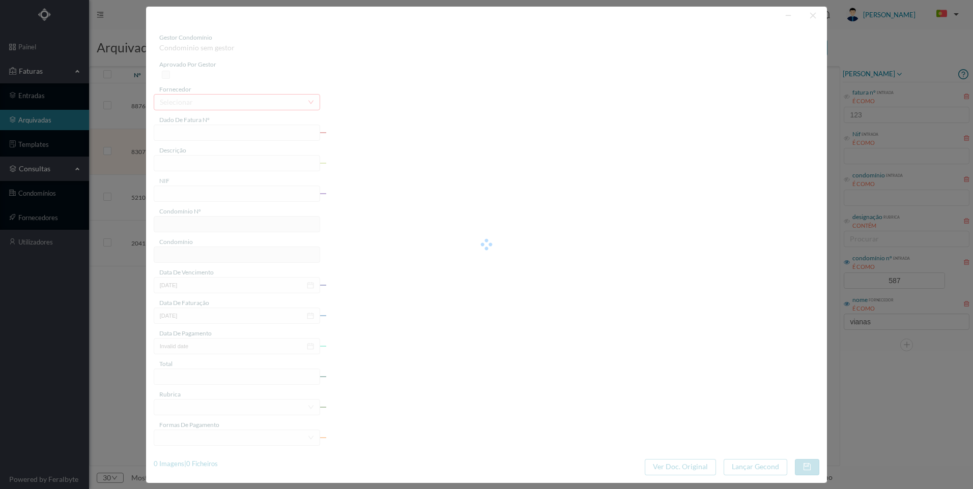
type input "[DATE]"
type input "38.39"
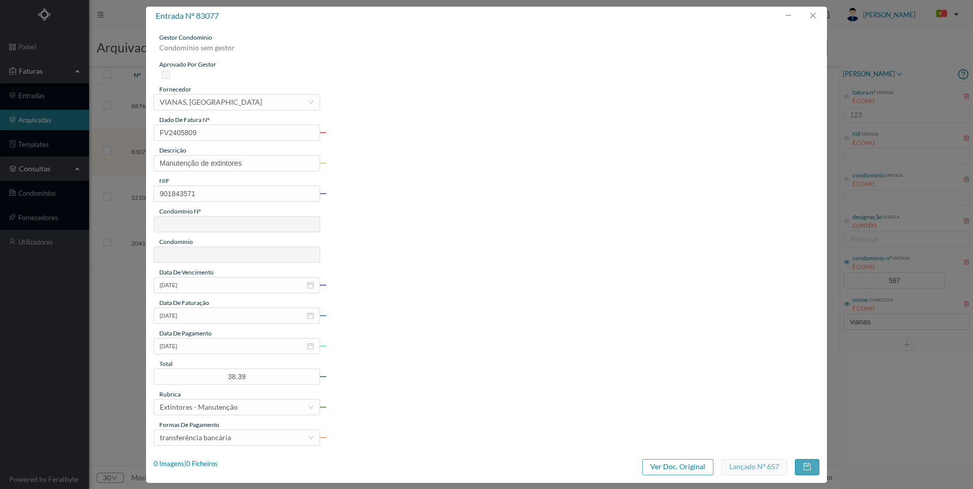
type input "702"
type input "ED. R. [PERSON_NAME] [PERSON_NAME] 262"
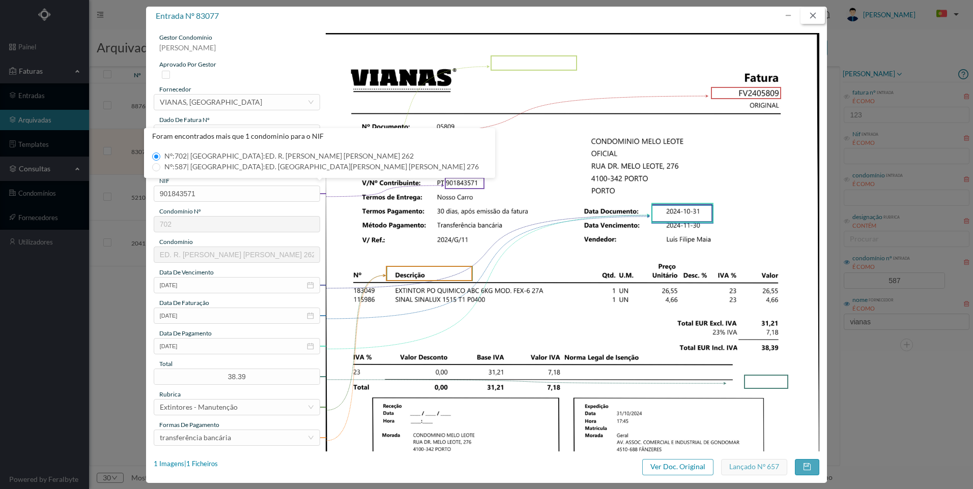
click at [817, 13] on button "button" at bounding box center [812, 16] width 24 height 16
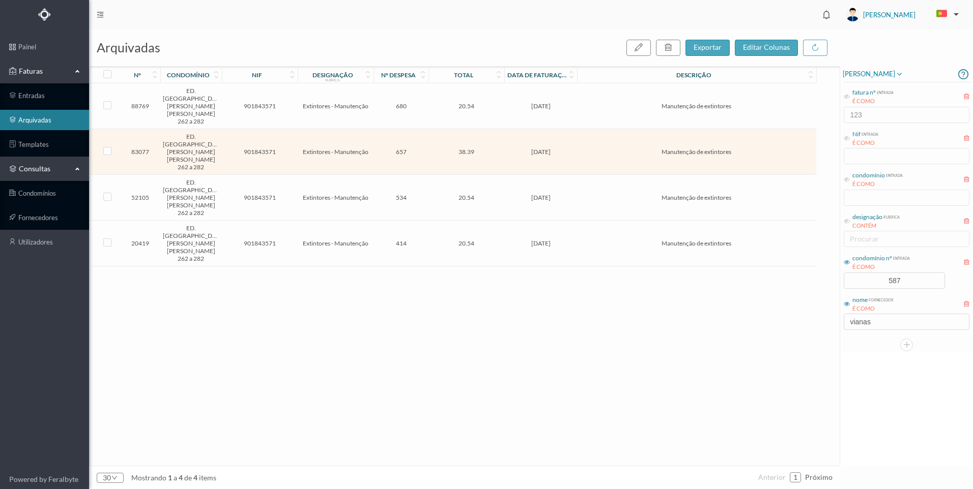
click at [504, 96] on td "[DATE]" at bounding box center [540, 106] width 73 height 46
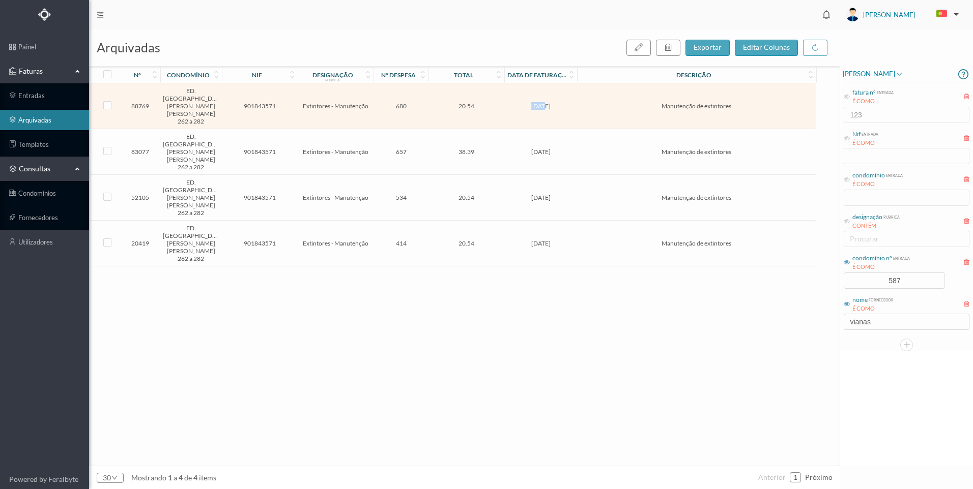
click at [504, 96] on td "[DATE]" at bounding box center [540, 106] width 73 height 46
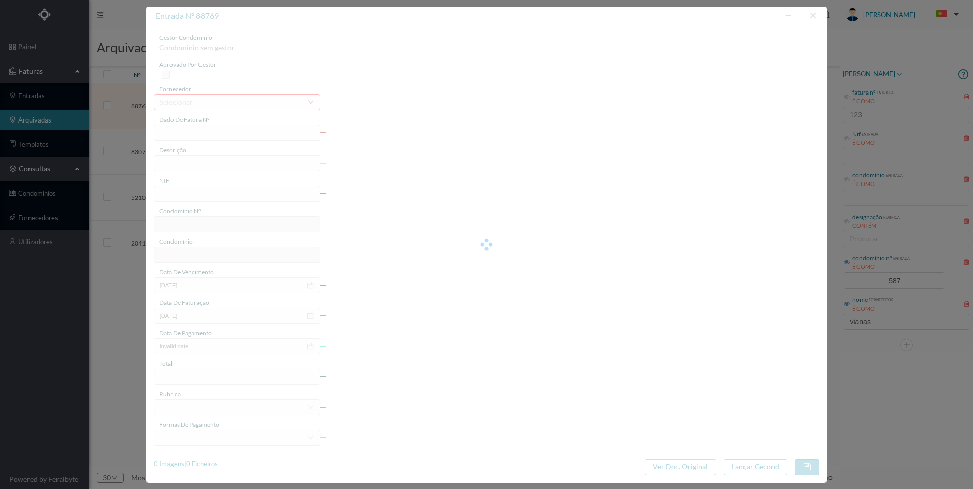
type input "FV2406768"
type input "Manutenção de extintores"
type input "901843571"
type input "[DATE]"
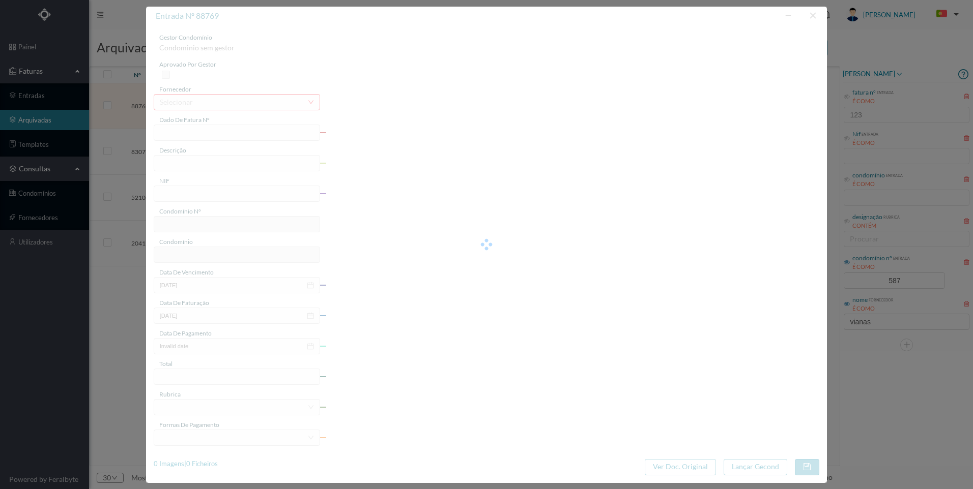
type input "[DATE]"
type input "20.54"
type input "702"
type input "ED. R. [PERSON_NAME] [PERSON_NAME] 262"
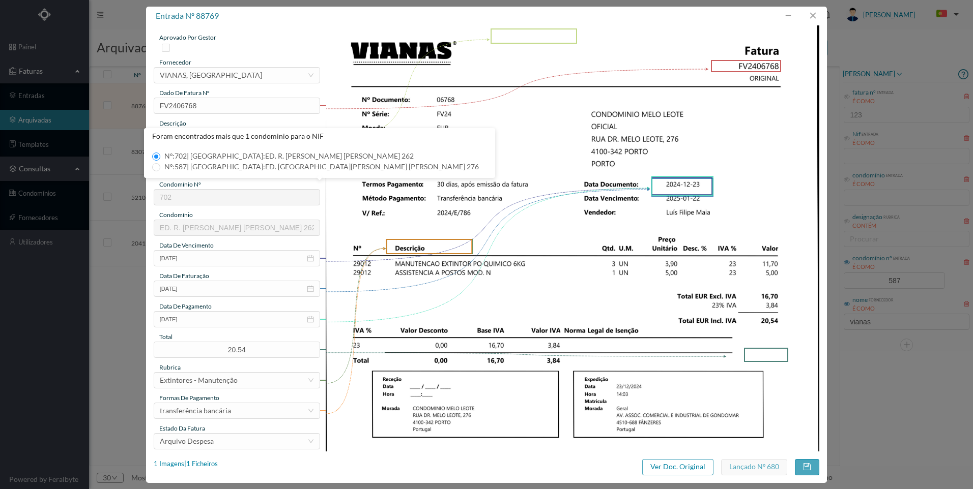
scroll to position [51, 0]
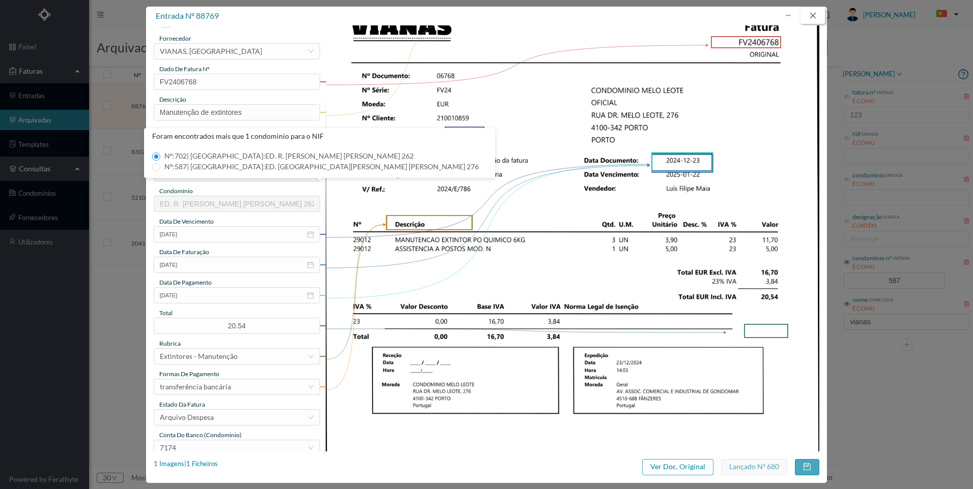
click at [814, 15] on button "button" at bounding box center [812, 16] width 24 height 16
